Goal: Task Accomplishment & Management: Complete application form

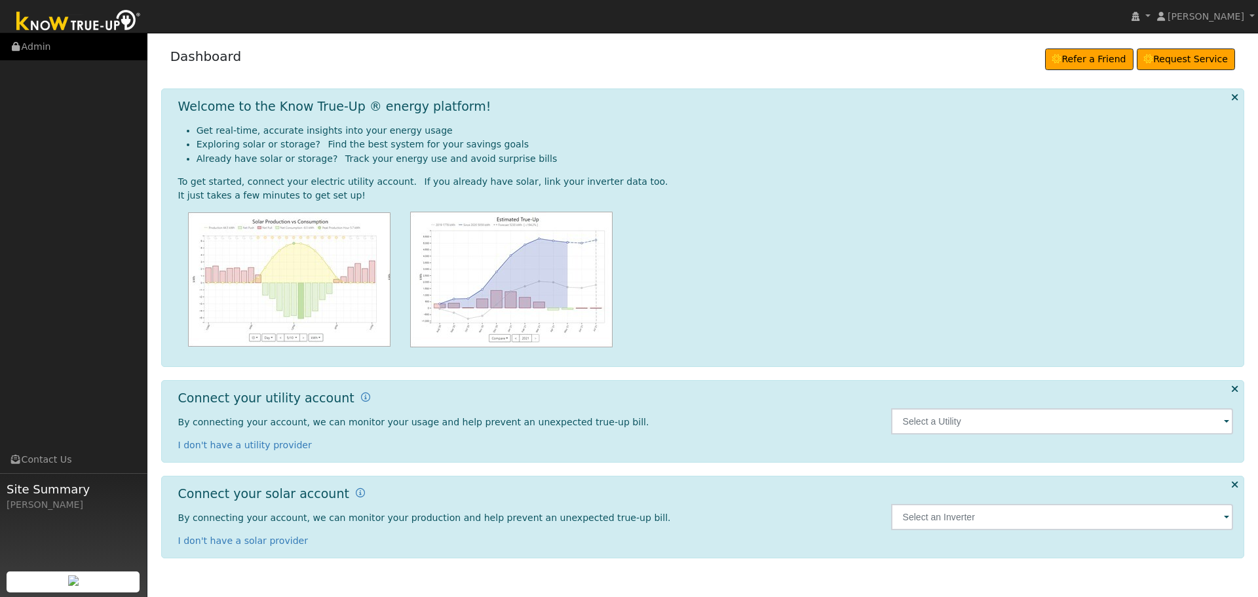
click at [43, 50] on link "Admin" at bounding box center [73, 46] width 147 height 27
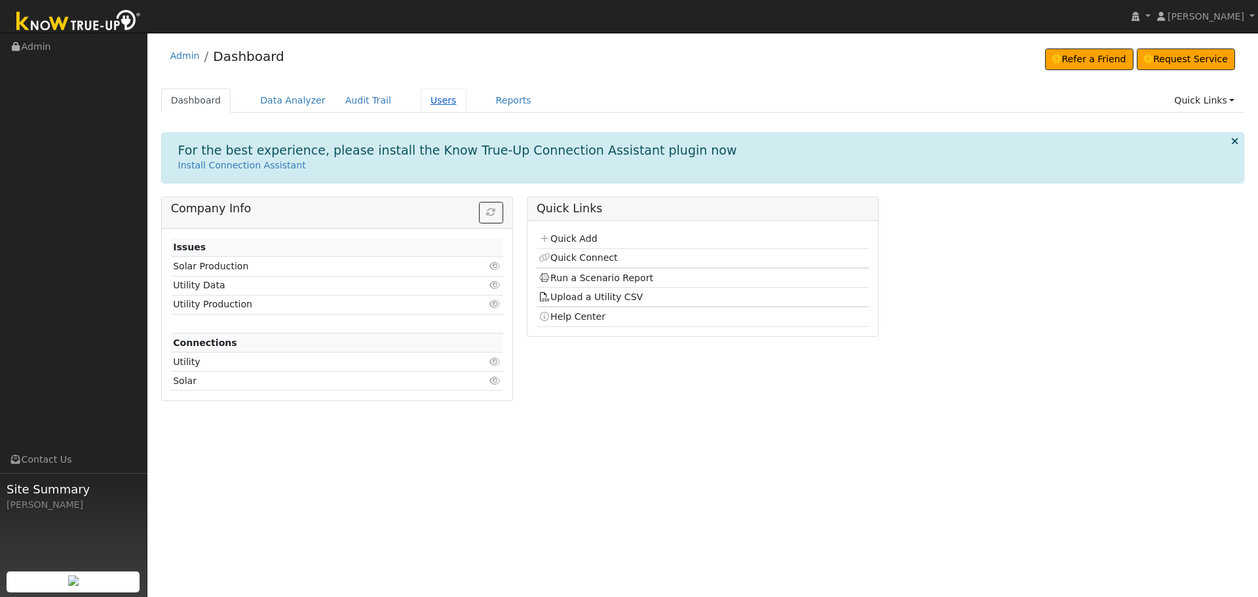
click at [431, 106] on link "Users" at bounding box center [444, 100] width 46 height 24
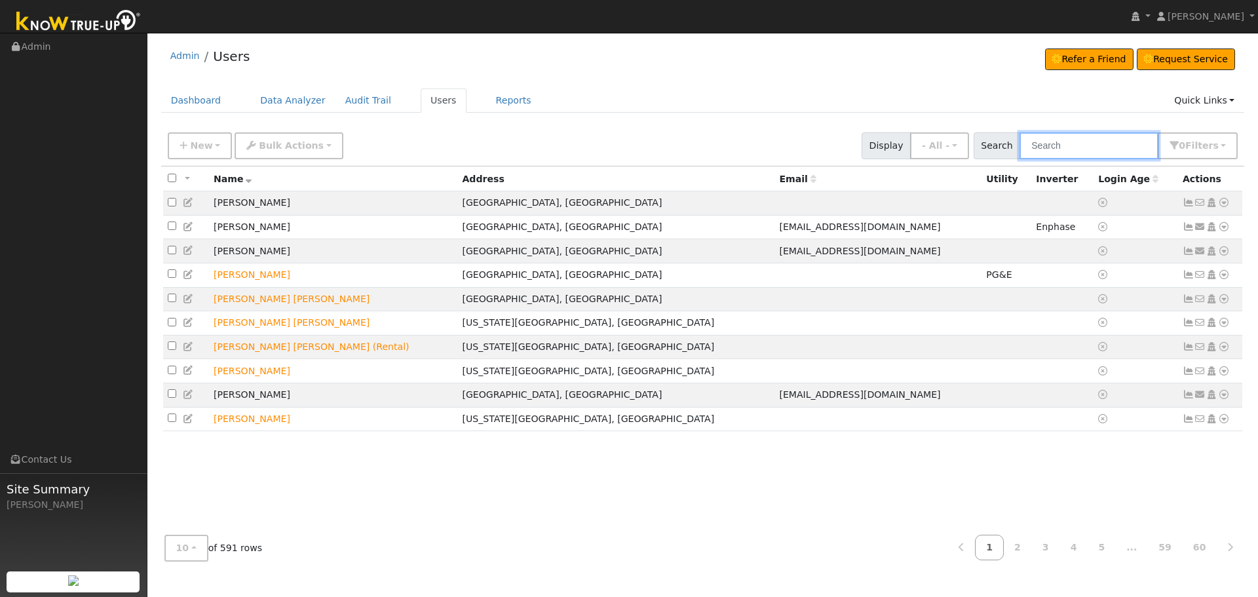
click at [1085, 153] on input "text" at bounding box center [1089, 145] width 139 height 27
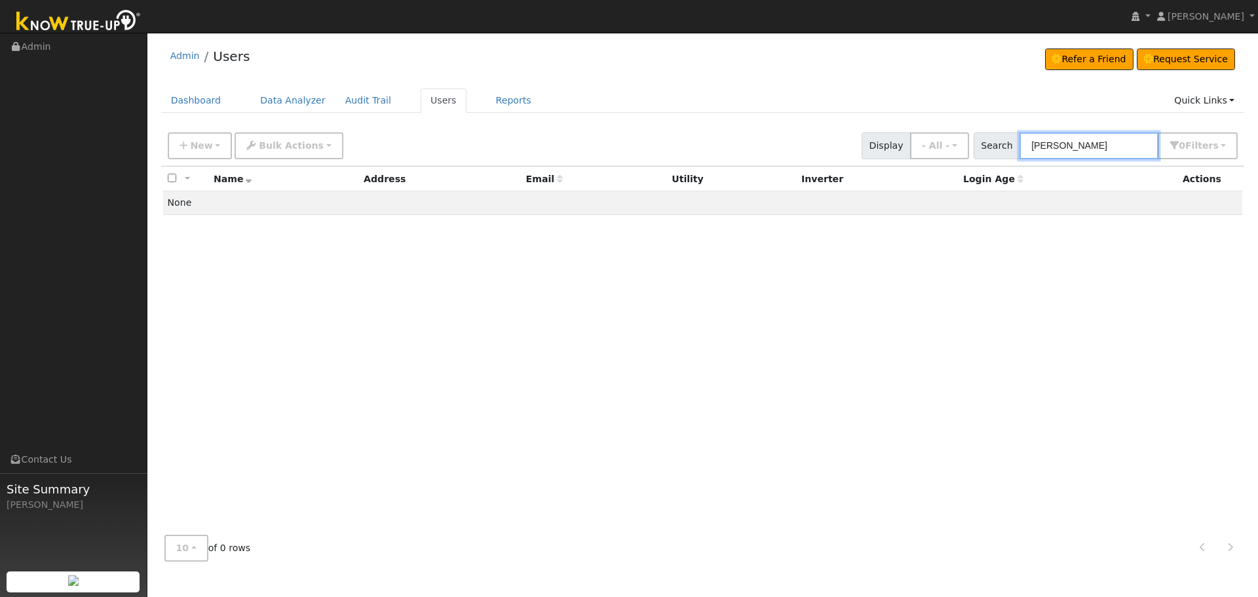
click at [1091, 149] on input "BARTON" at bounding box center [1089, 145] width 139 height 27
drag, startPoint x: 1091, startPoint y: 149, endPoint x: 848, endPoint y: 143, distance: 243.3
click at [848, 143] on div "New Add User Quick Add Quick Connect Quick Convert Lead Bulk Actions Send Email…" at bounding box center [703, 143] width 1076 height 31
type input "[PERSON_NAME]"
click at [336, 102] on link "Audit Trail" at bounding box center [369, 100] width 66 height 24
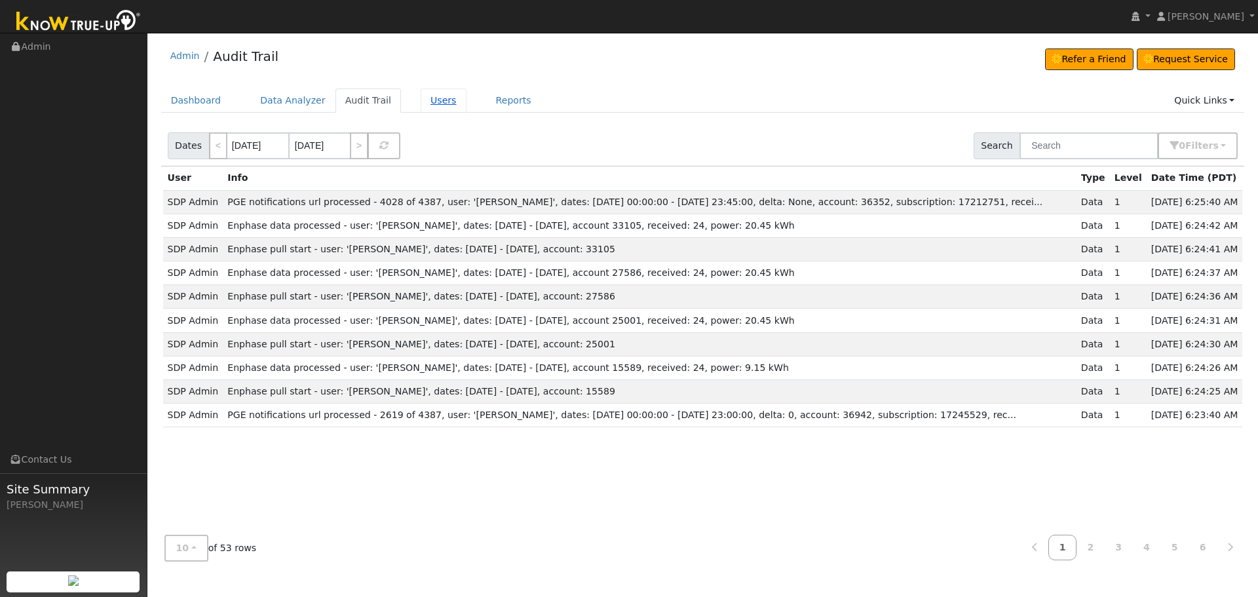
click at [421, 102] on link "Users" at bounding box center [444, 100] width 46 height 24
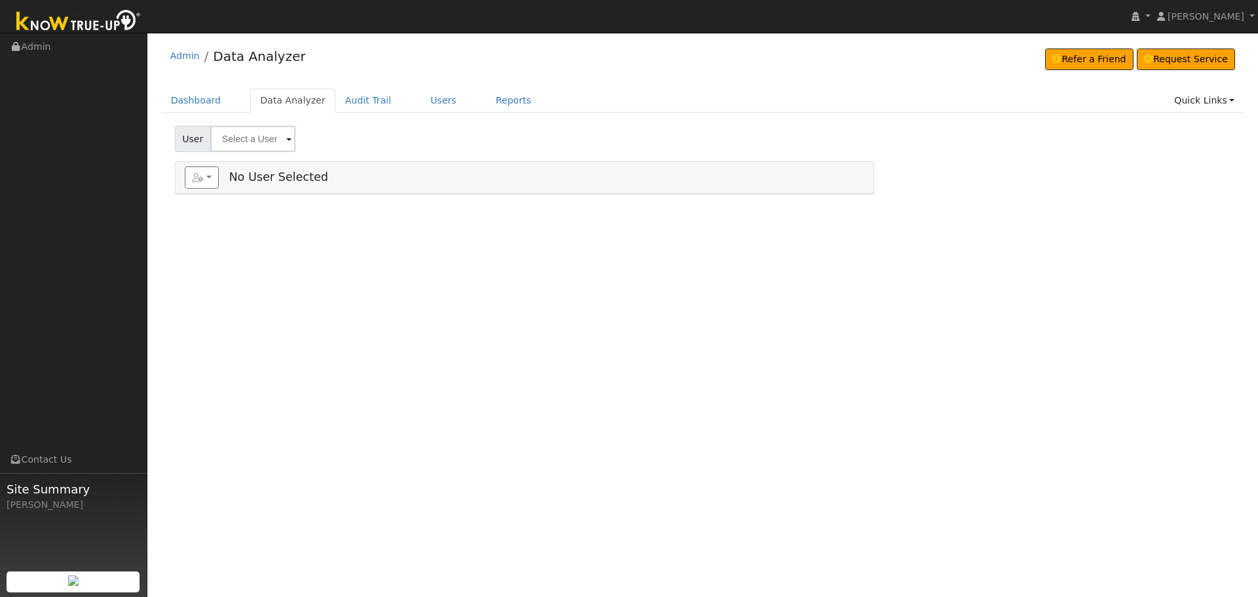
click at [391, 64] on div "Admin Data Analyzer Refer a Friend Request Service Refer a Friend Request Servi…" at bounding box center [703, 59] width 1084 height 40
click at [190, 92] on link "Dashboard" at bounding box center [196, 100] width 70 height 24
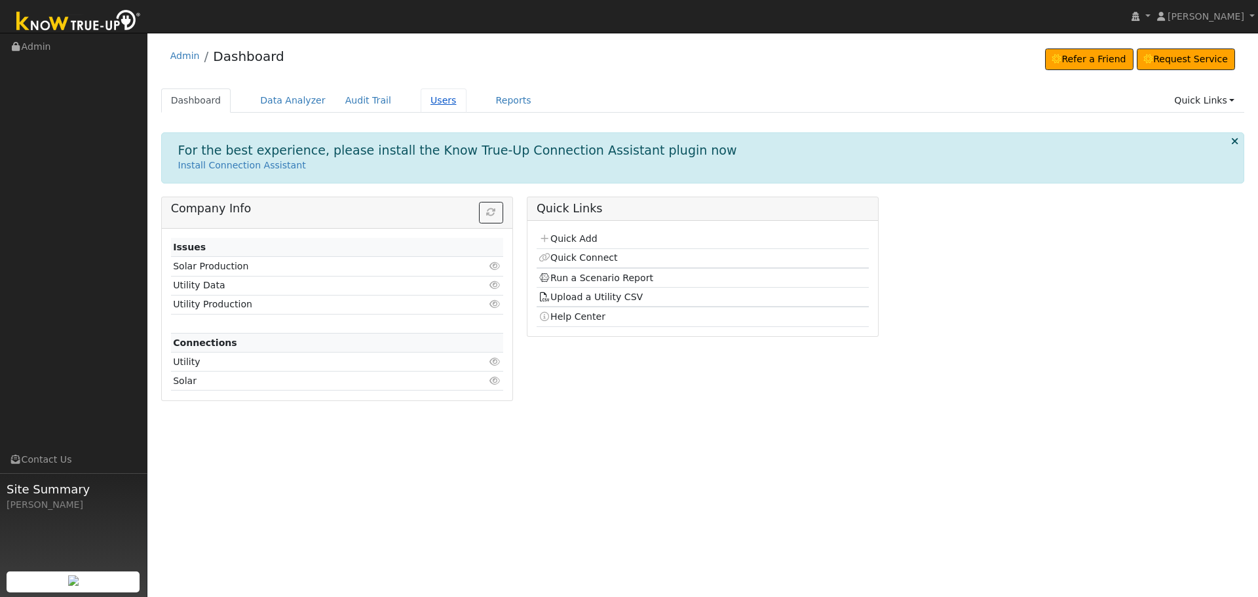
click at [433, 98] on link "Users" at bounding box center [444, 100] width 46 height 24
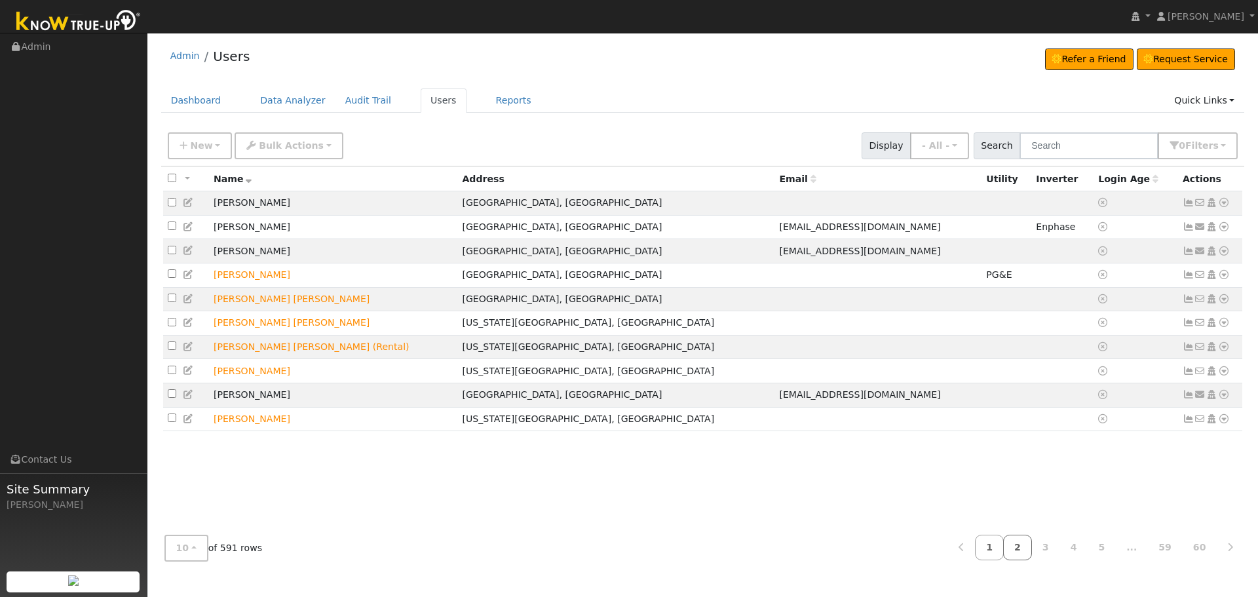
click at [1032, 547] on link "2" at bounding box center [1018, 548] width 29 height 26
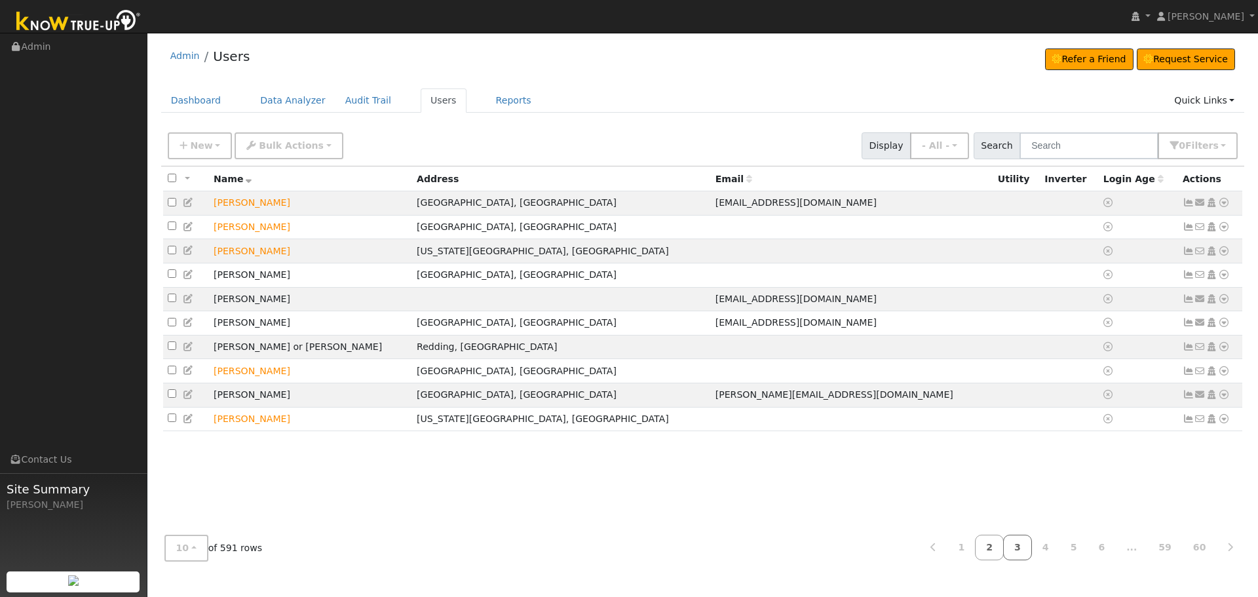
click at [1056, 547] on link "4" at bounding box center [1046, 548] width 29 height 26
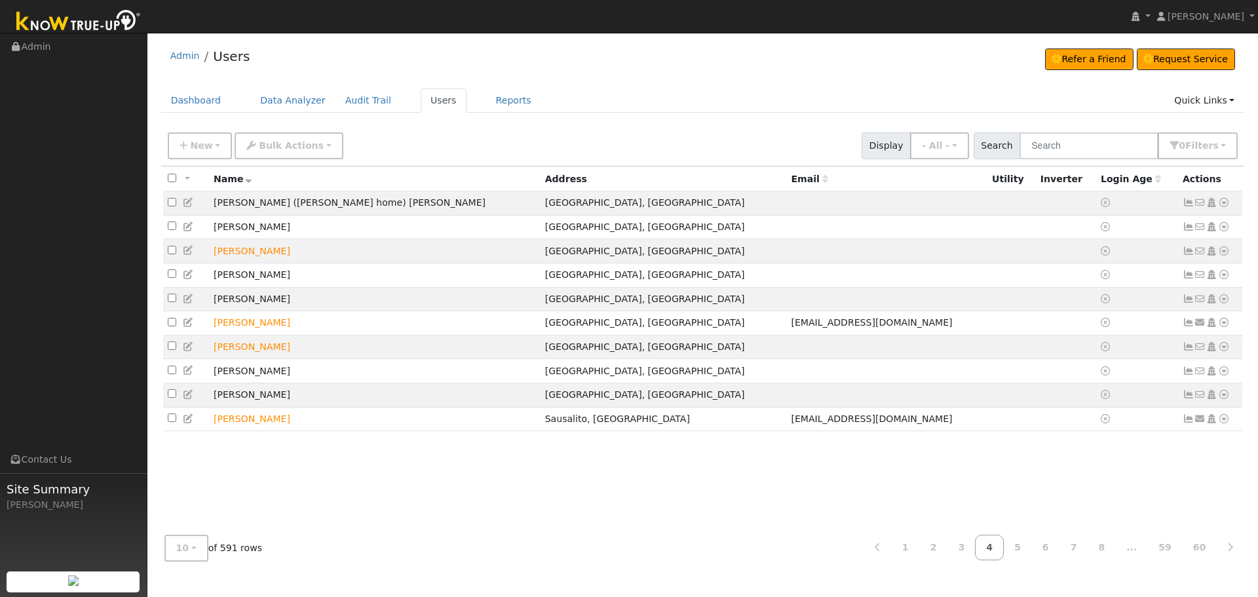
click at [1082, 547] on link "7" at bounding box center [1074, 548] width 29 height 26
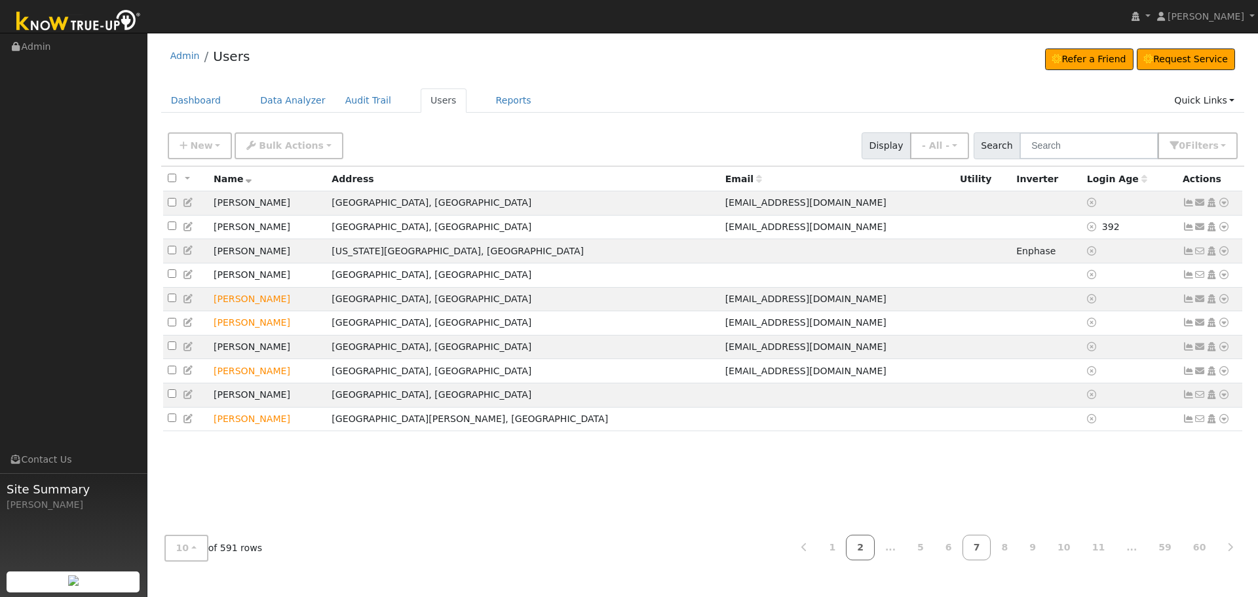
click at [875, 545] on link "2" at bounding box center [860, 548] width 29 height 26
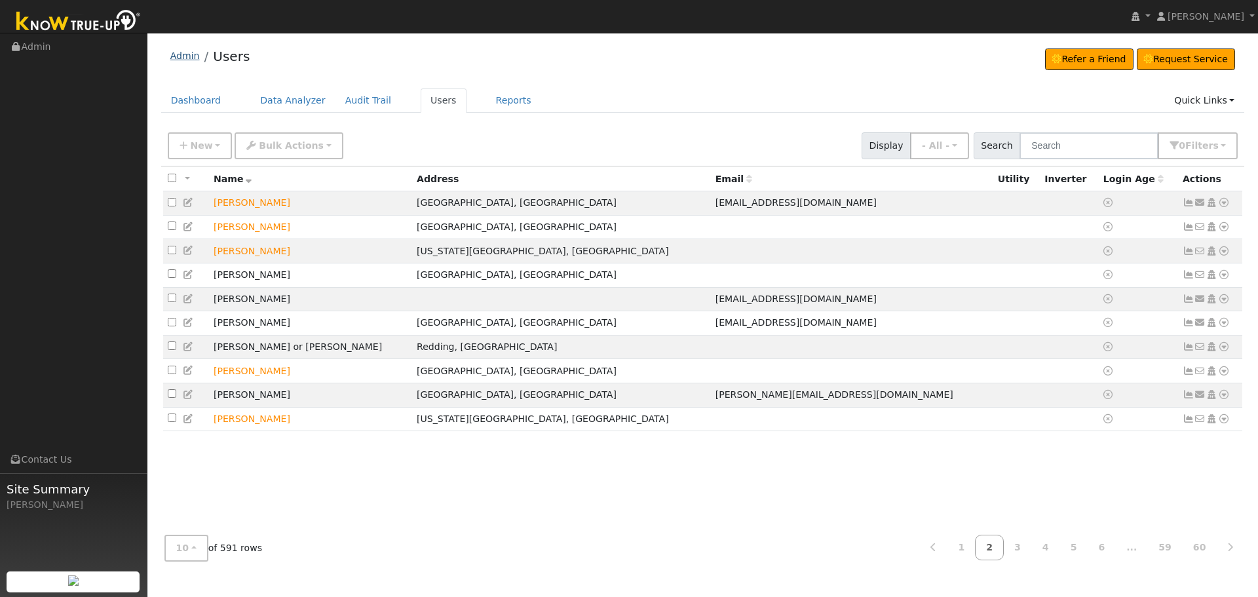
click at [186, 57] on link "Admin" at bounding box center [184, 55] width 29 height 10
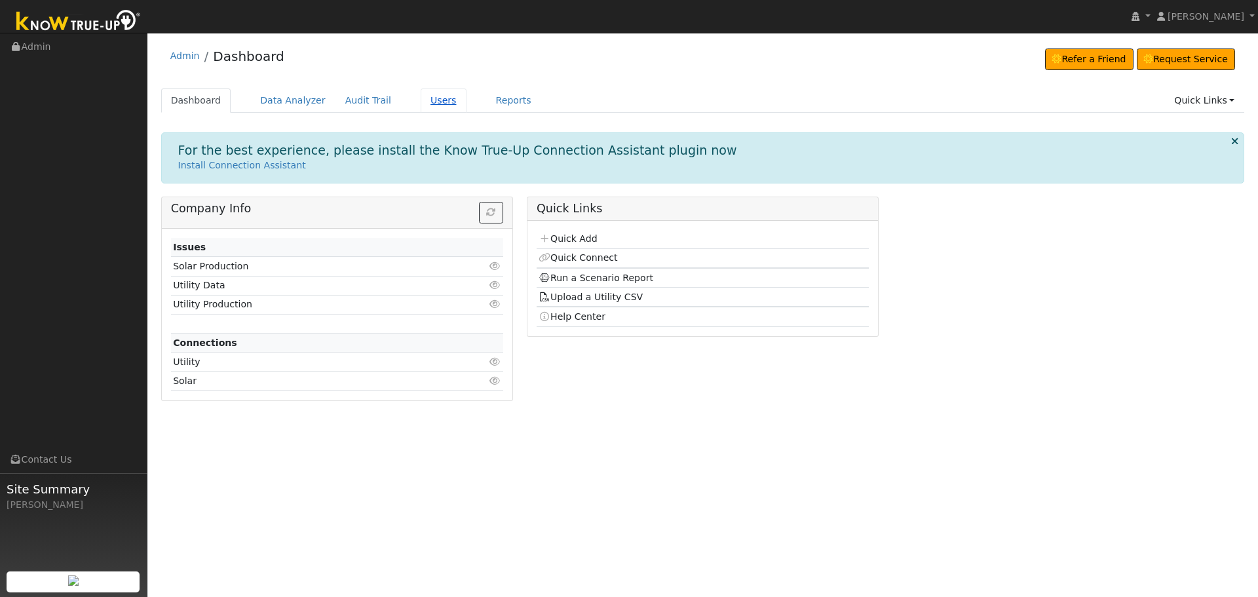
click at [421, 106] on link "Users" at bounding box center [444, 100] width 46 height 24
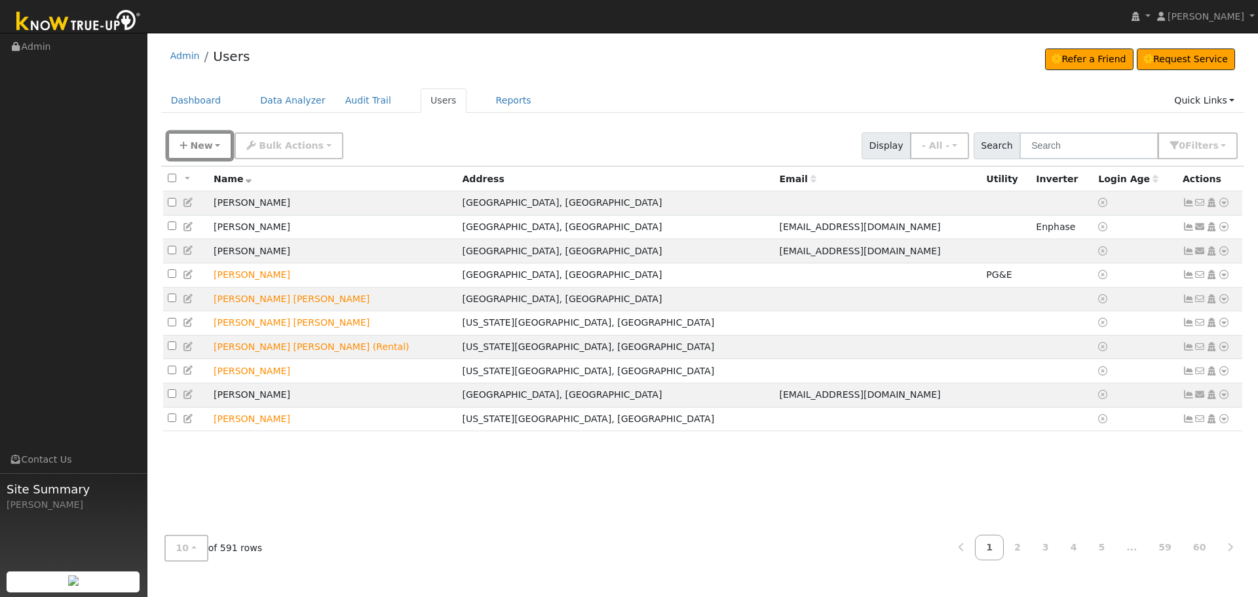
click at [210, 142] on button "New" at bounding box center [200, 145] width 65 height 27
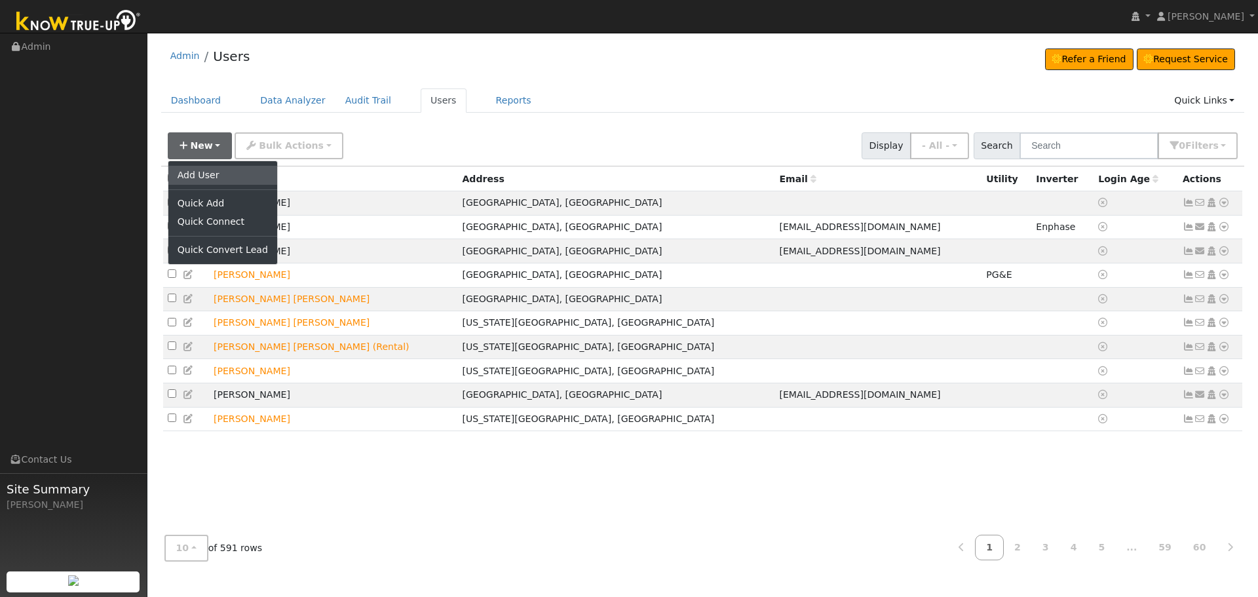
click at [211, 178] on link "Add User" at bounding box center [222, 175] width 109 height 18
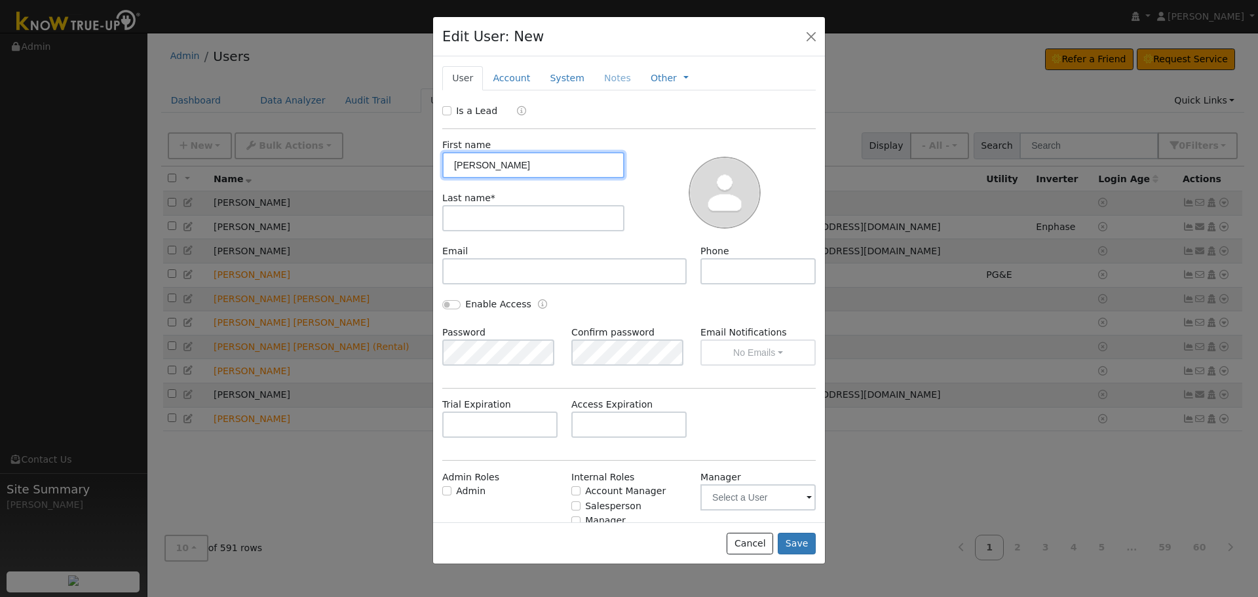
type input "[PERSON_NAME]"
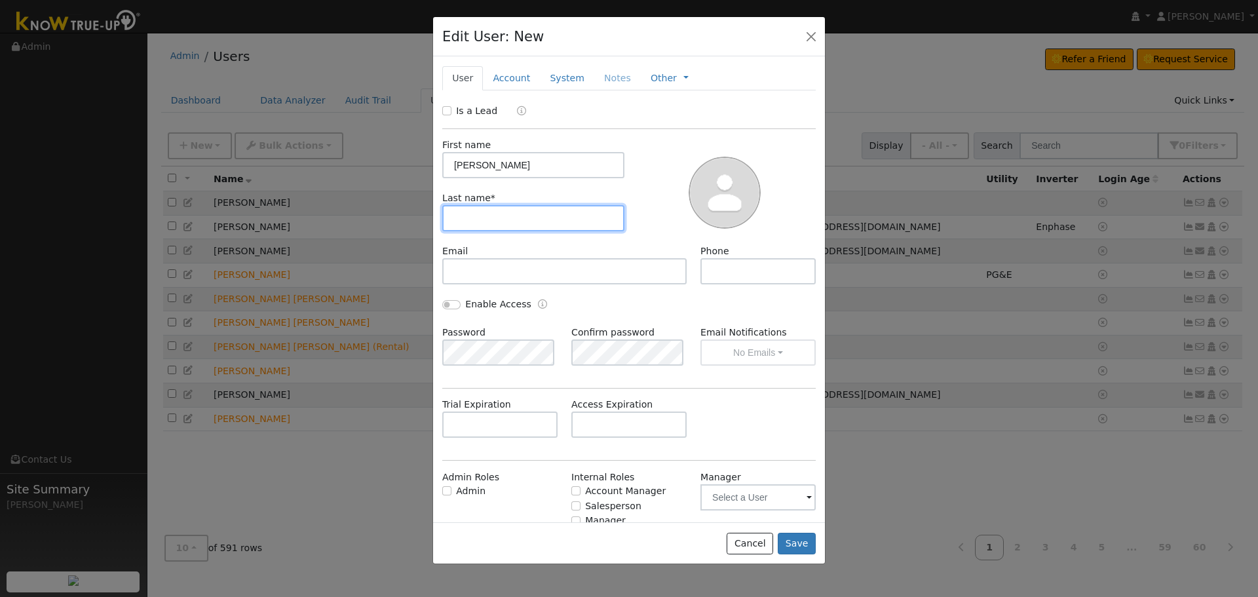
click at [477, 209] on input "text" at bounding box center [533, 218] width 182 height 26
type input "[PERSON_NAME] (Service)"
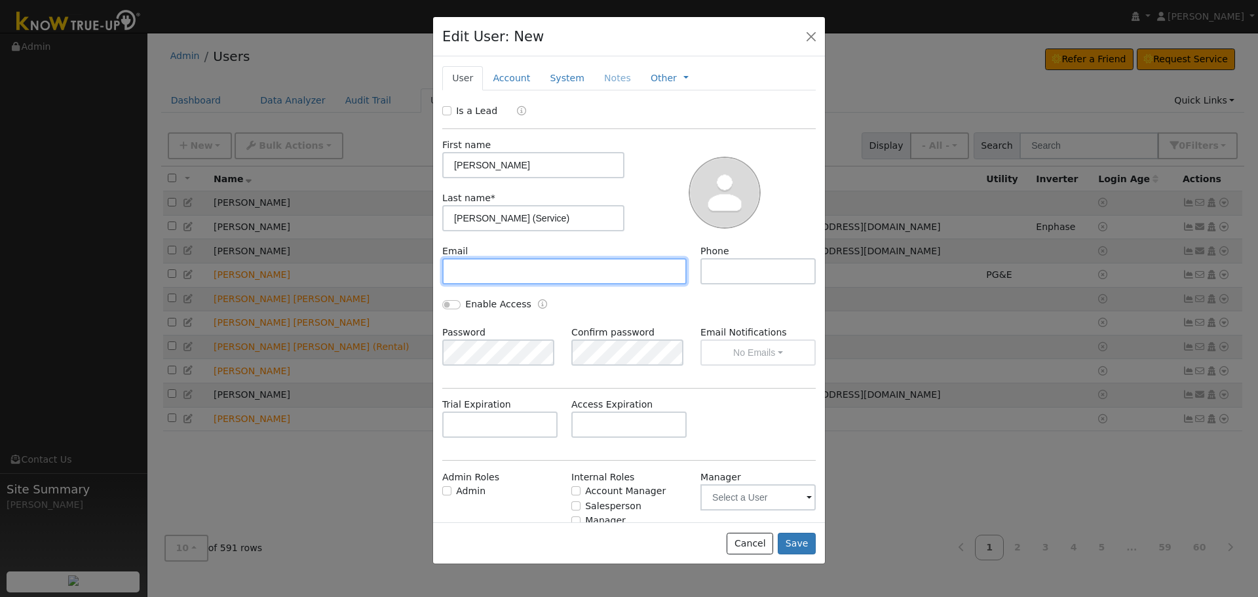
click at [469, 271] on input "text" at bounding box center [564, 271] width 244 height 26
paste input "[PERSON_NAME][EMAIL_ADDRESS][DOMAIN_NAME]"
type input "[PERSON_NAME][EMAIL_ADDRESS][DOMAIN_NAME]"
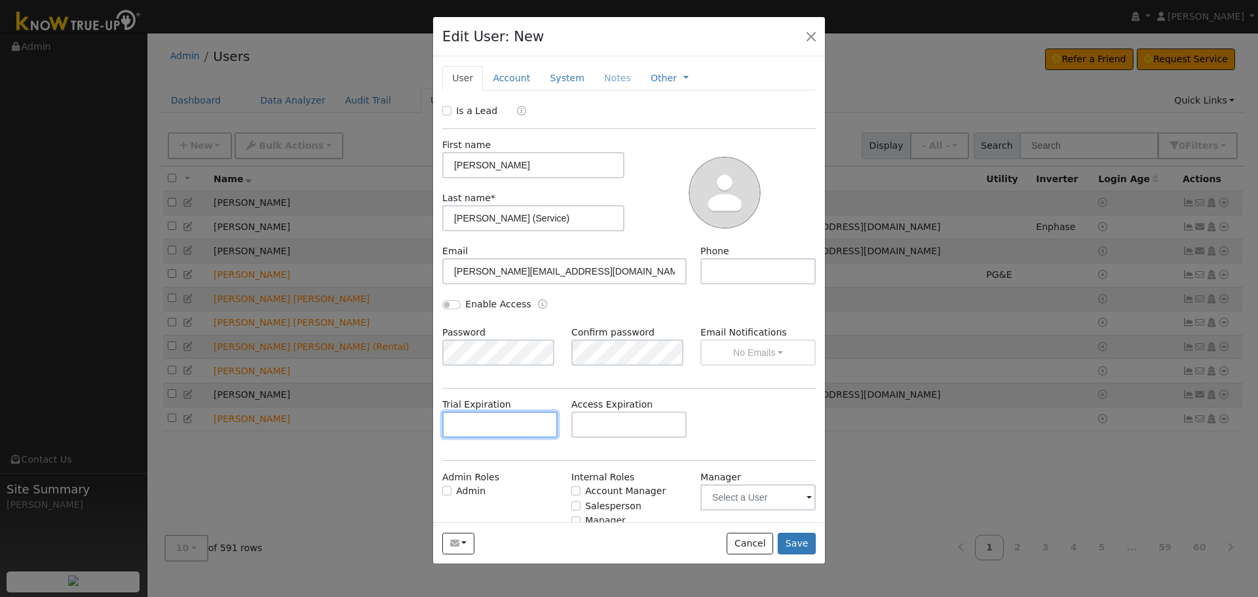
click at [493, 431] on input "text" at bounding box center [499, 425] width 115 height 26
click at [693, 321] on div "Enable Access" at bounding box center [629, 312] width 387 height 28
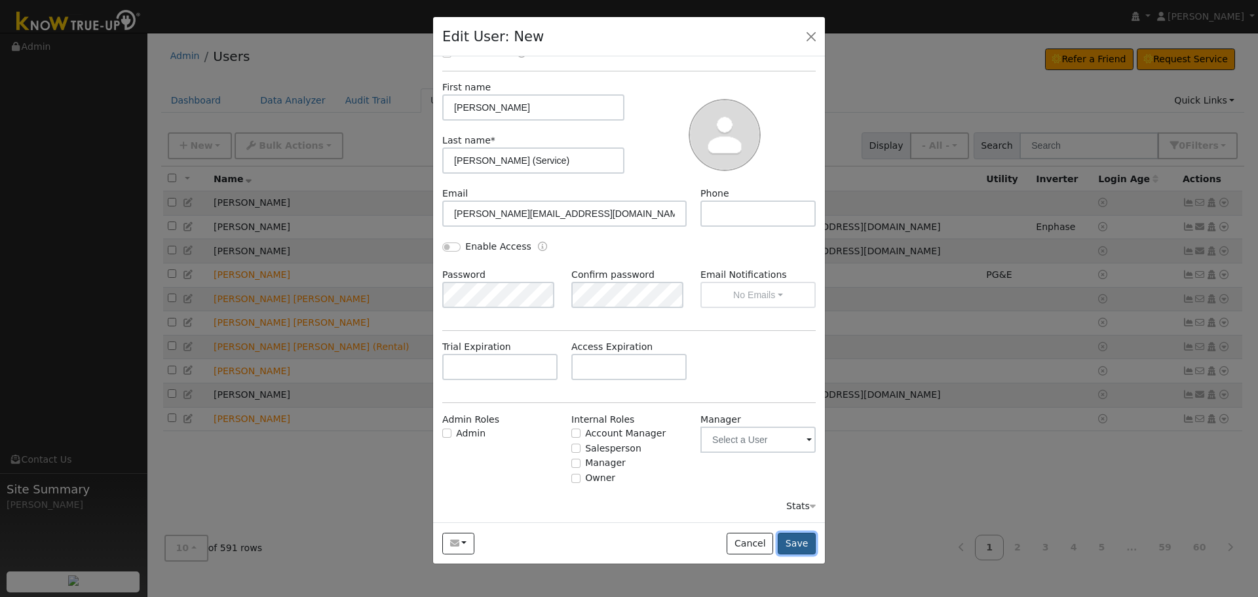
click at [800, 547] on button "Save" at bounding box center [797, 544] width 38 height 22
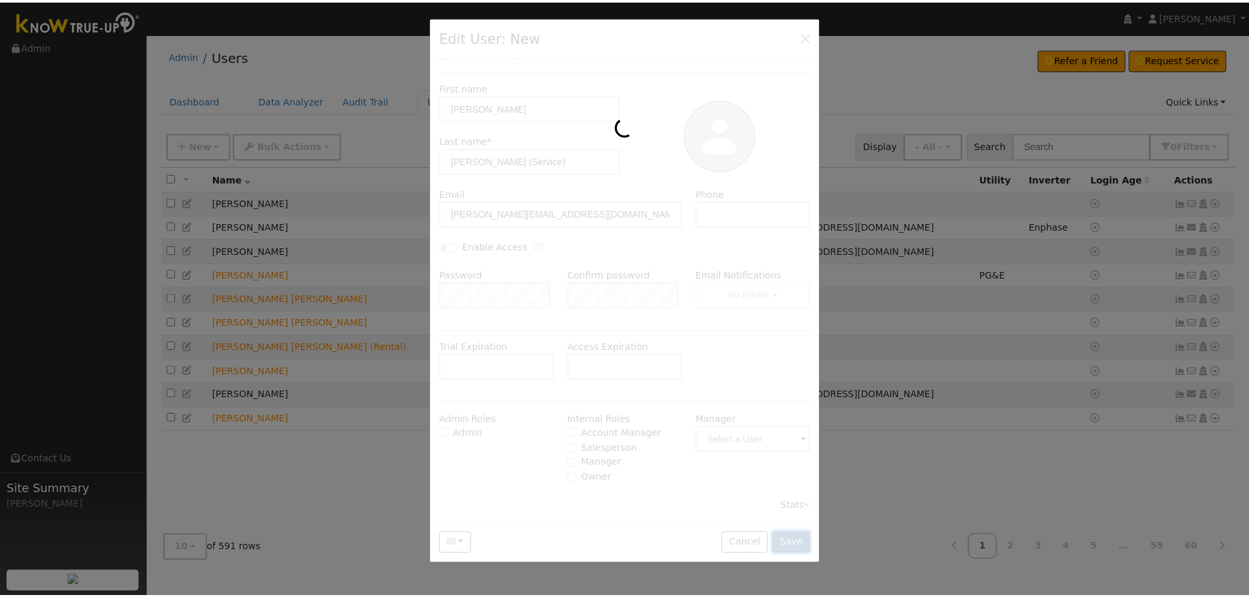
scroll to position [0, 0]
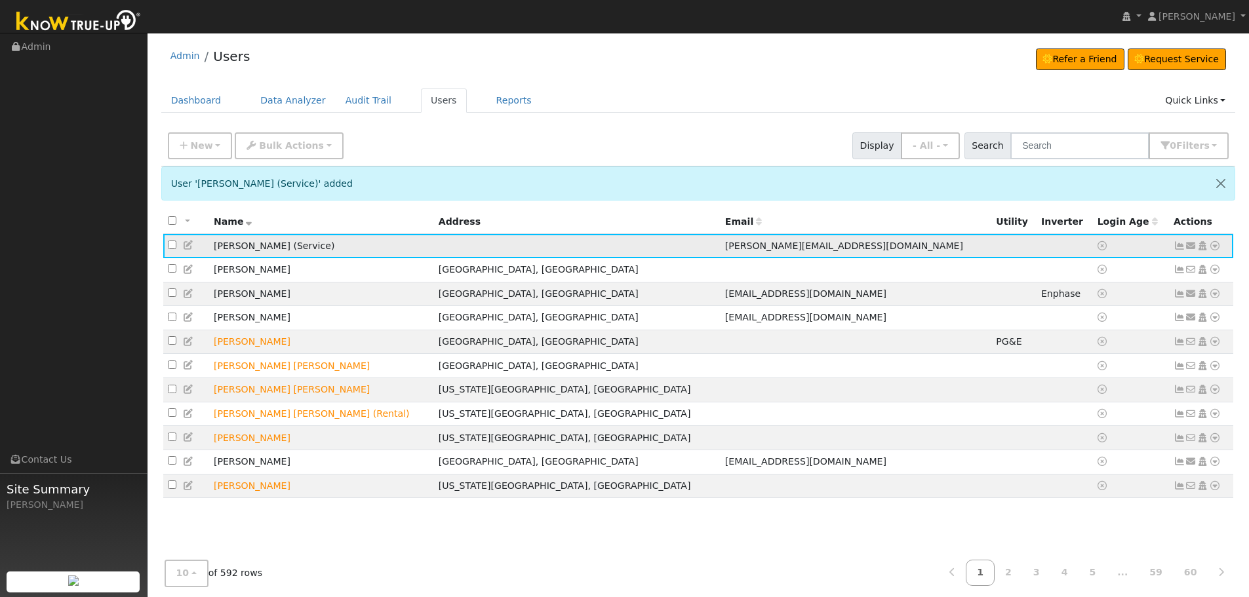
click at [1180, 248] on icon at bounding box center [1179, 245] width 12 height 9
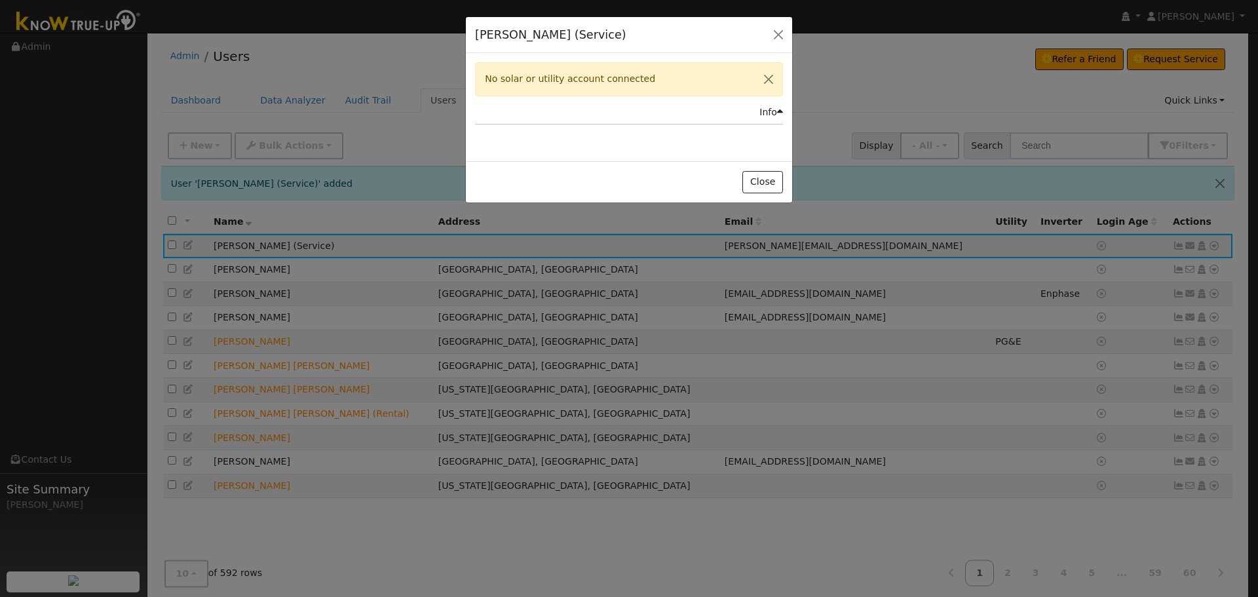
click at [604, 77] on div "No solar or utility account connected" at bounding box center [629, 78] width 308 height 33
click at [768, 185] on button "Close" at bounding box center [763, 182] width 40 height 22
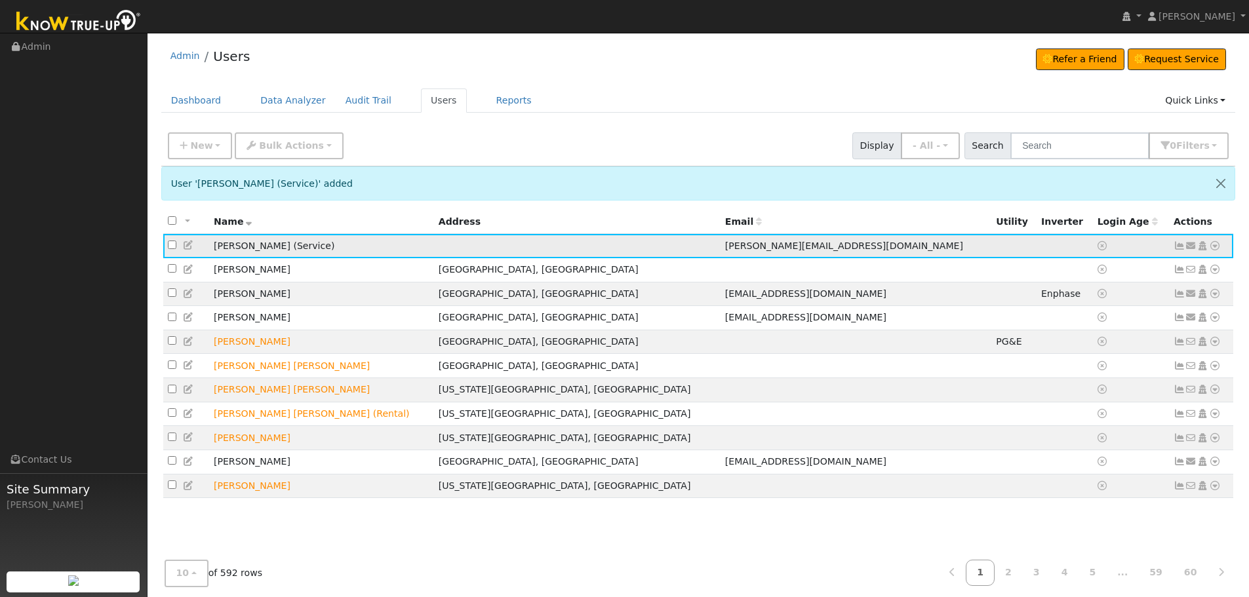
click at [1202, 248] on icon at bounding box center [1202, 245] width 12 height 9
